Goal: Transaction & Acquisition: Purchase product/service

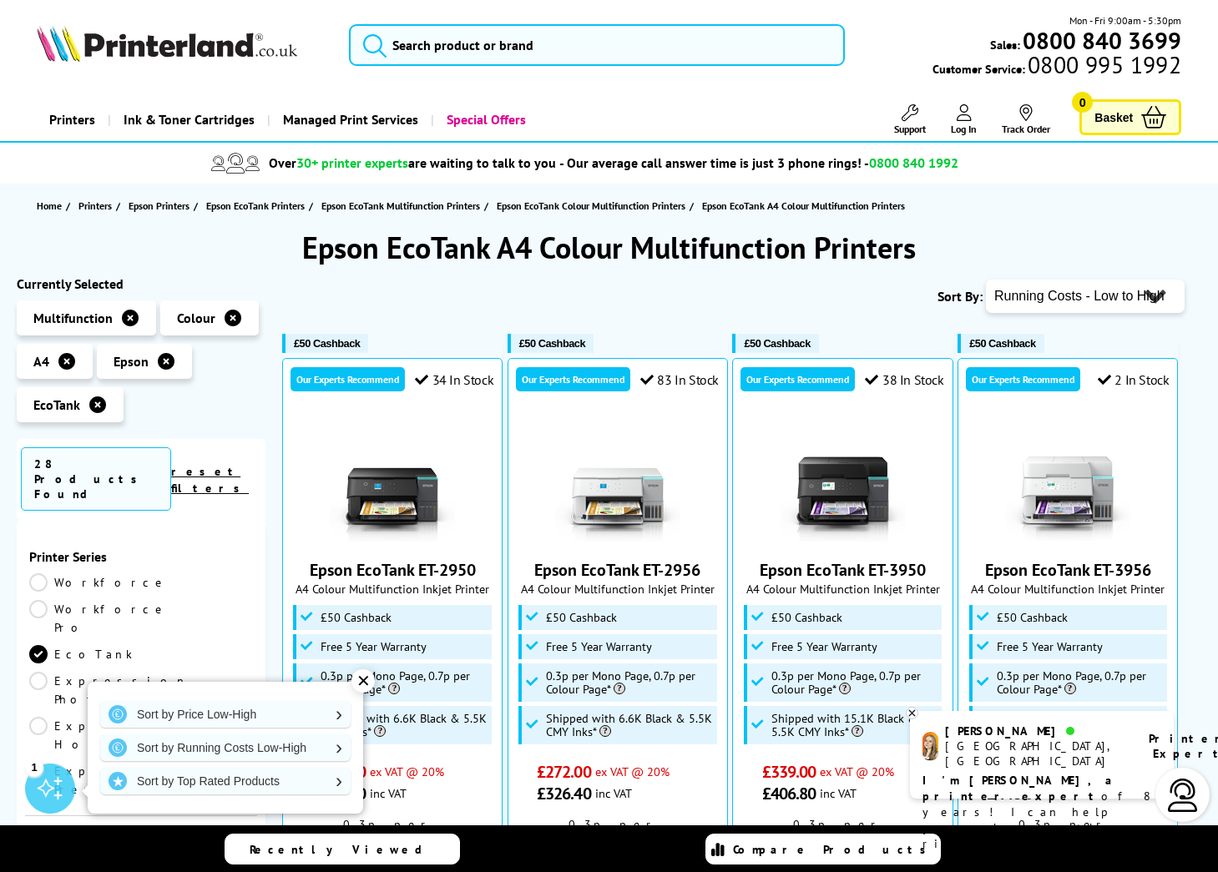
click at [1053, 296] on select "Popularity Rating Price - Low to High Price - High to Low Running Costs - Low t…" at bounding box center [1085, 296] width 199 height 33
select select "Size"
click at [986, 280] on select "Popularity Rating Price - Low to High Price - High to Low Running Costs - Low t…" at bounding box center [1085, 296] width 199 height 33
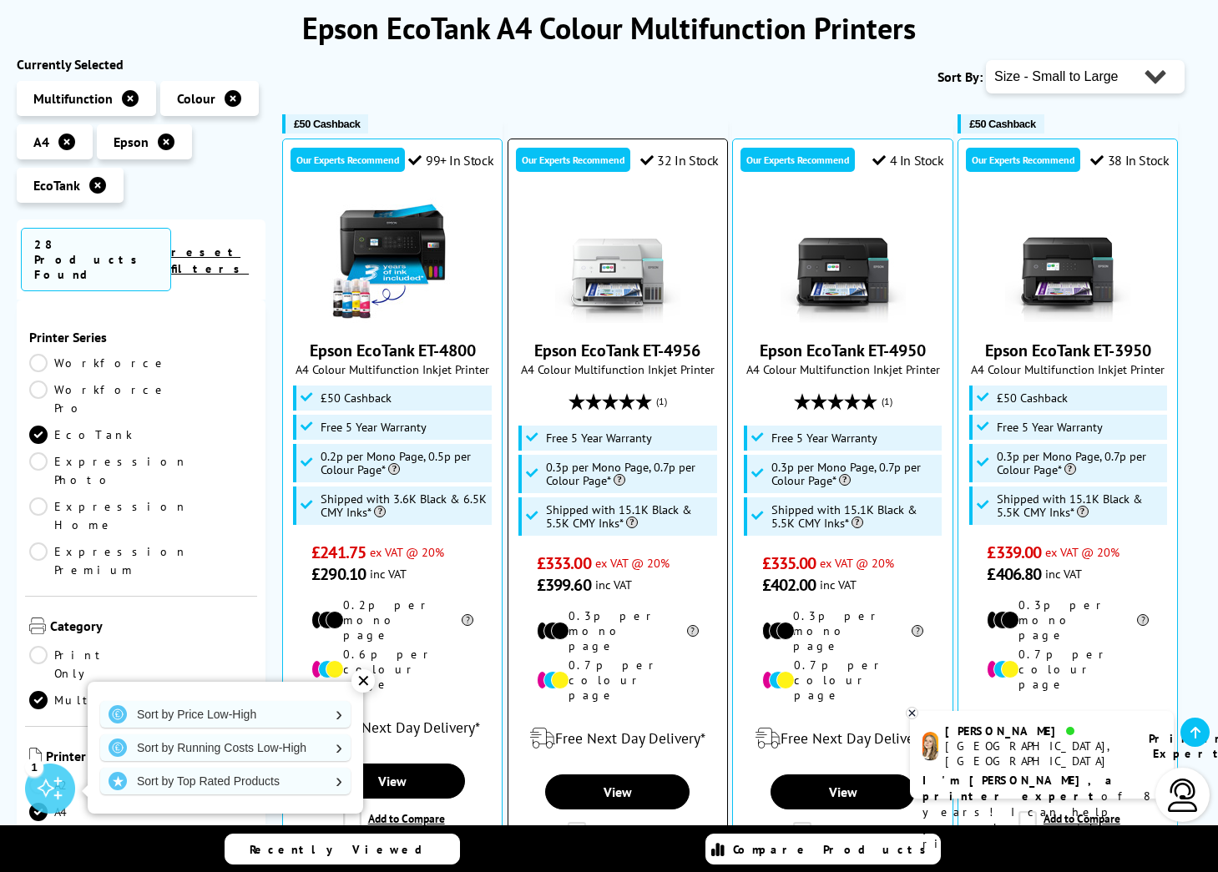
scroll to position [222, 0]
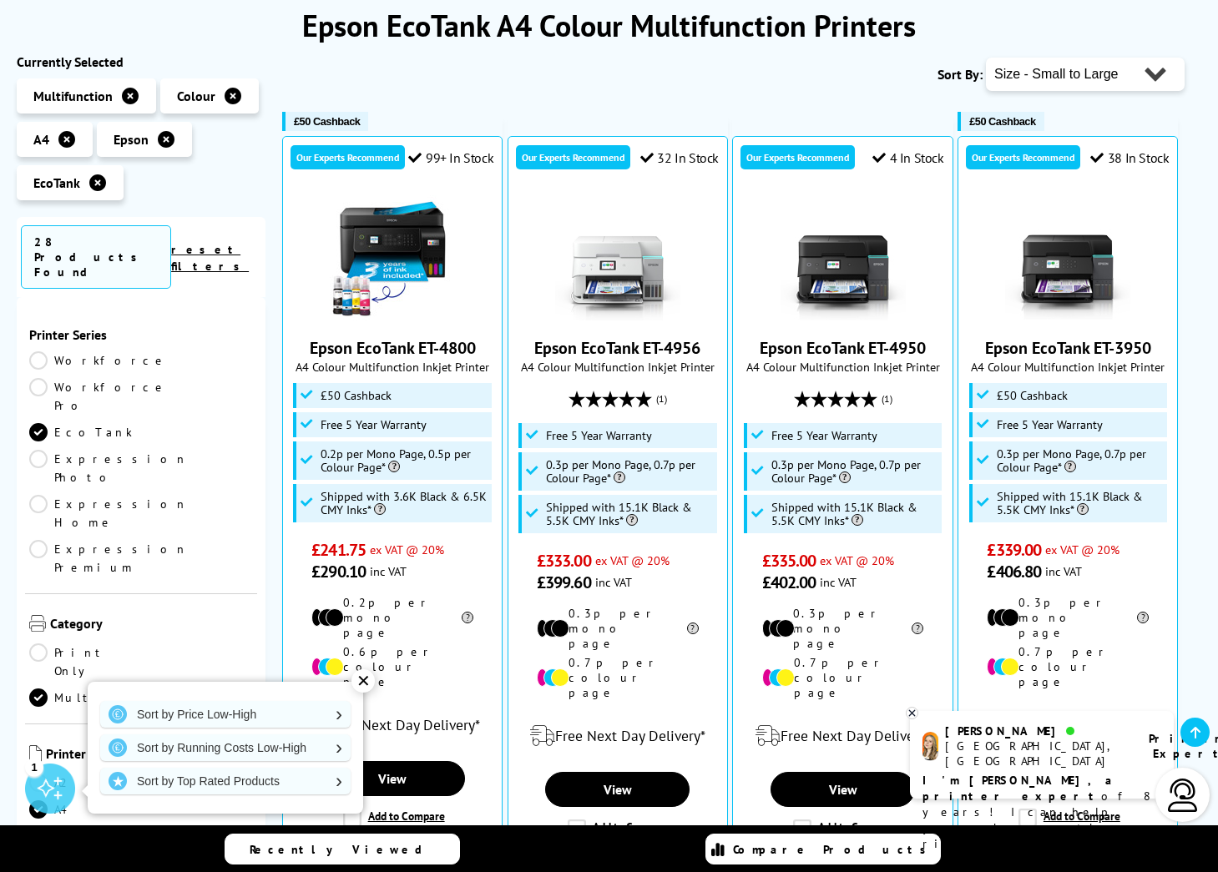
click at [362, 681] on div "✕" at bounding box center [362, 681] width 23 height 23
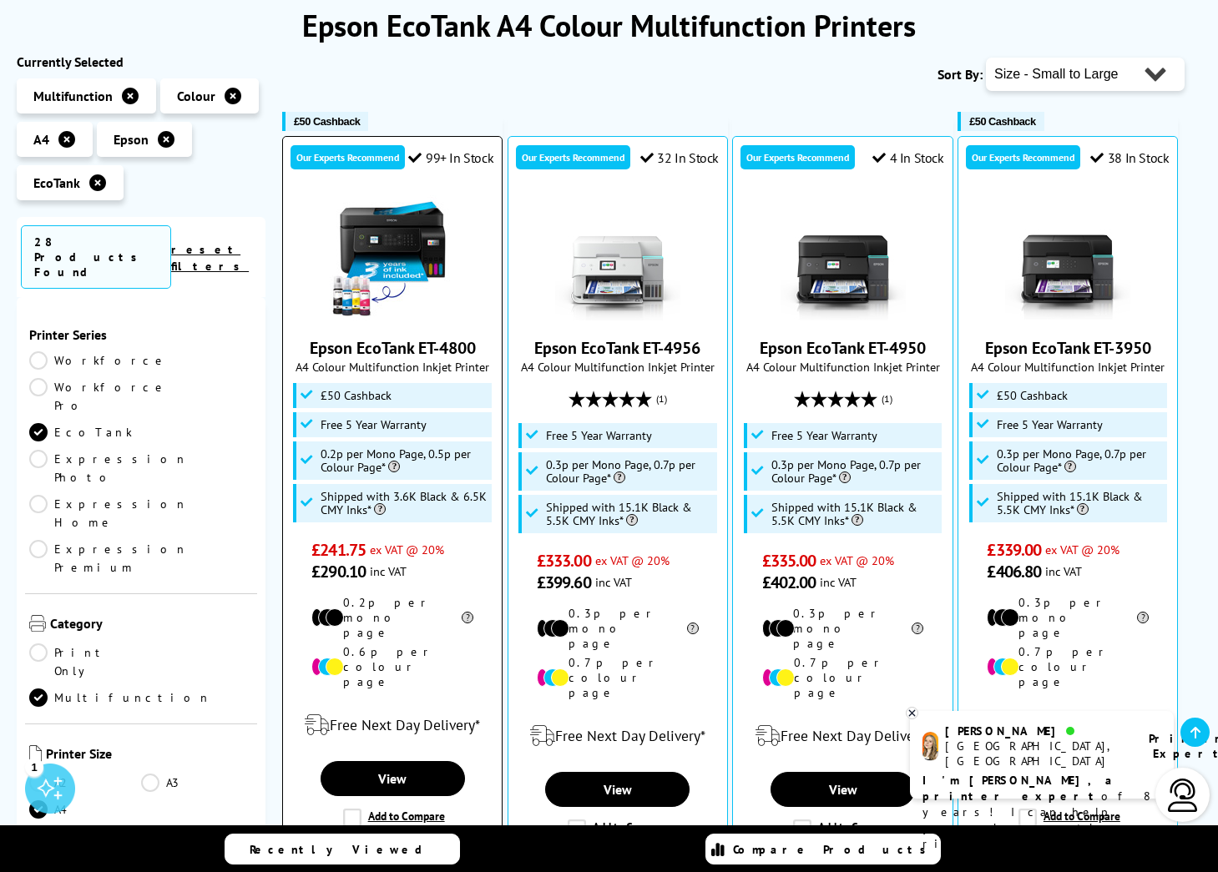
click at [416, 346] on link "Epson EcoTank ET-4800" at bounding box center [393, 348] width 166 height 22
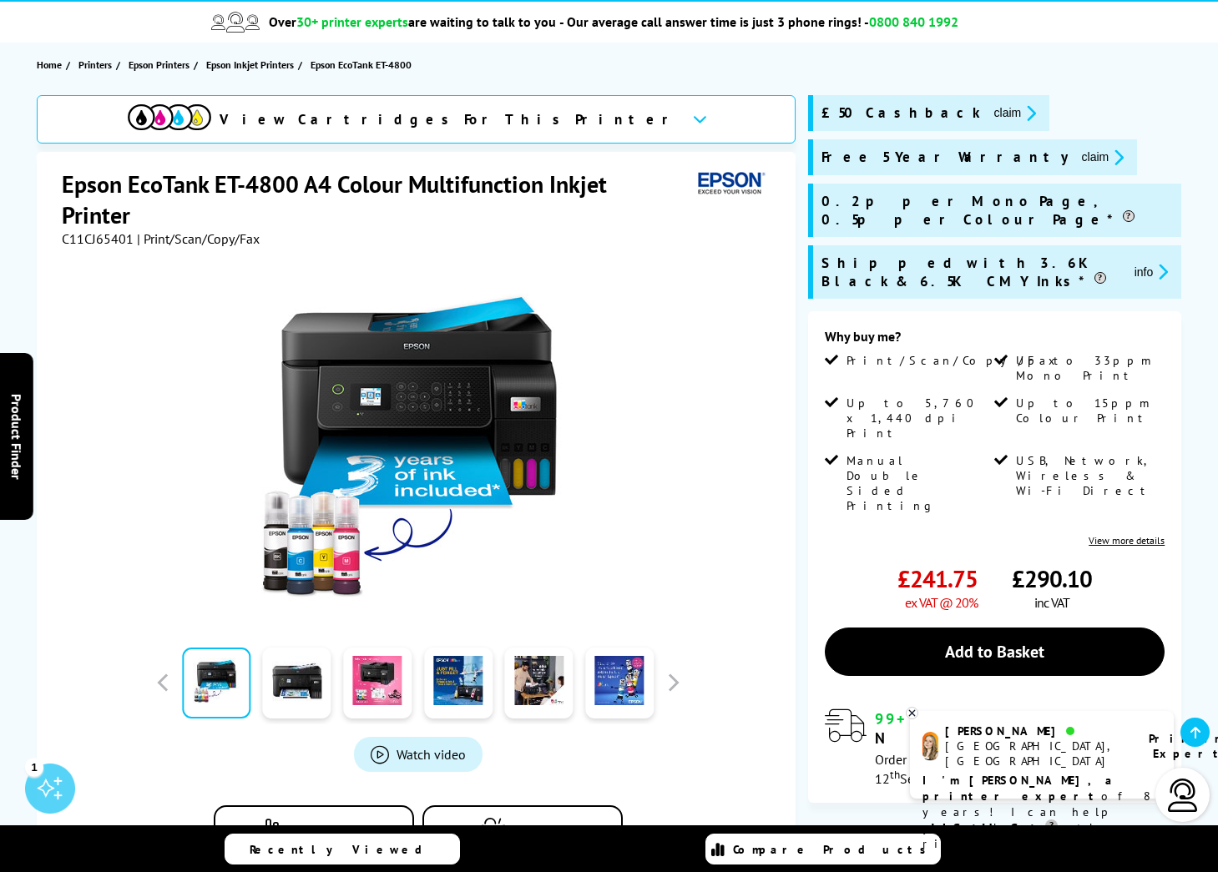
scroll to position [94, 0]
